Goal: Task Accomplishment & Management: Manage account settings

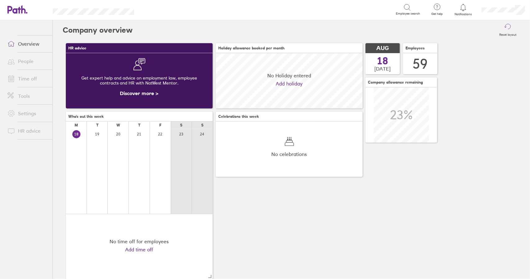
scroll to position [55, 147]
click at [32, 77] on link "Time off" at bounding box center [27, 78] width 50 height 12
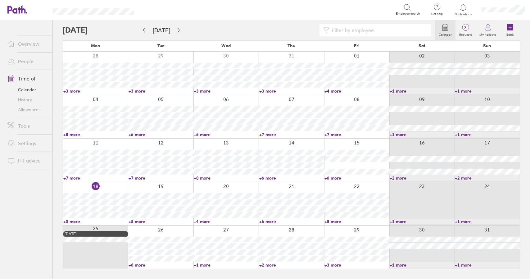
click at [30, 77] on link "Time off" at bounding box center [27, 78] width 50 height 12
click at [24, 79] on link "Time off" at bounding box center [27, 78] width 50 height 12
click at [33, 77] on link "Time off" at bounding box center [27, 78] width 50 height 12
